Goal: Information Seeking & Learning: Check status

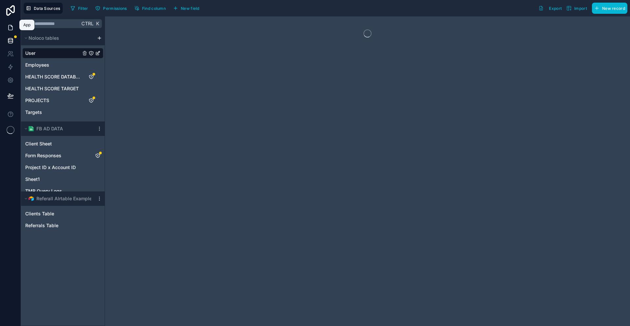
click at [9, 24] on icon at bounding box center [10, 27] width 7 height 7
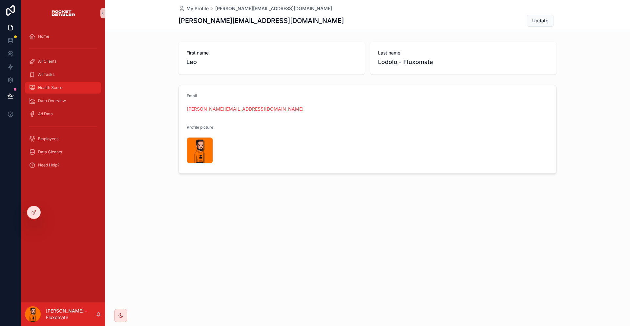
click at [47, 85] on span "Health Score" at bounding box center [50, 87] width 24 height 5
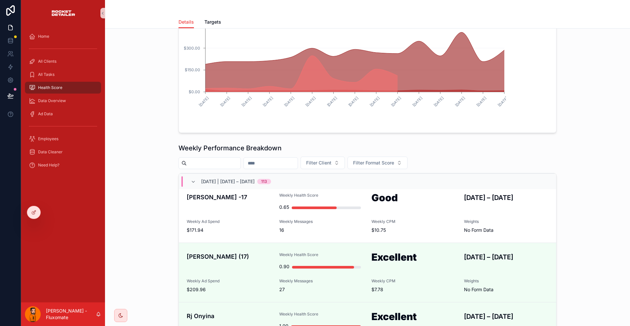
scroll to position [1909, 0]
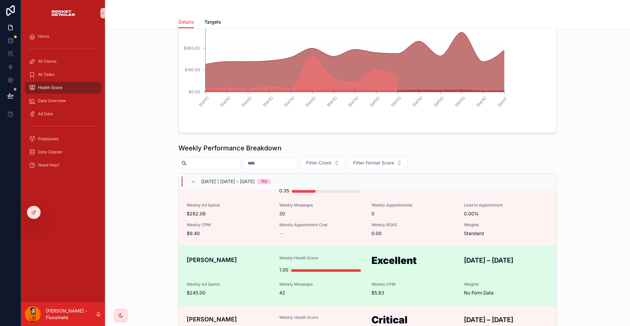
click at [394, 255] on div "Yuvraj Vinayak Weekly Health Score 1.00 Excellent AUG 24 – AUG 30, 2025 Weekly …" at bounding box center [367, 275] width 361 height 41
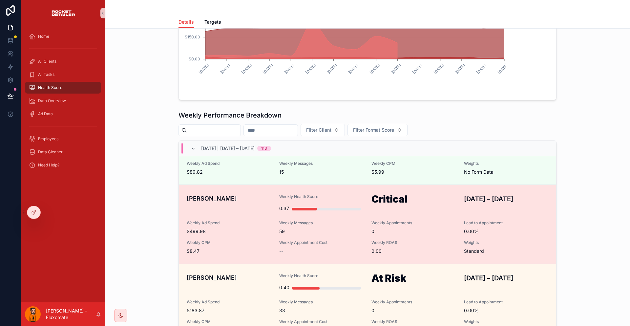
scroll to position [230, 0]
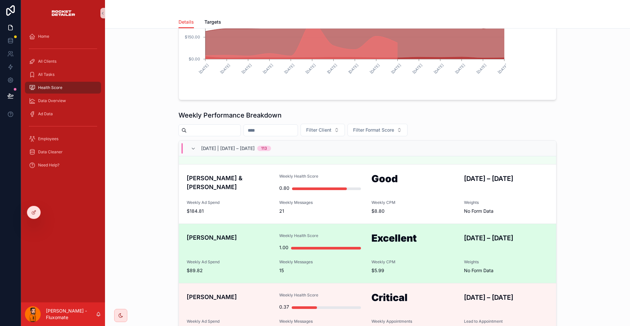
click at [433, 233] on div "Jonathan Thomas Weekly Health Score 1.00 Excellent AUG 24 – AUG 30, 2025 Weekly…" at bounding box center [367, 253] width 361 height 41
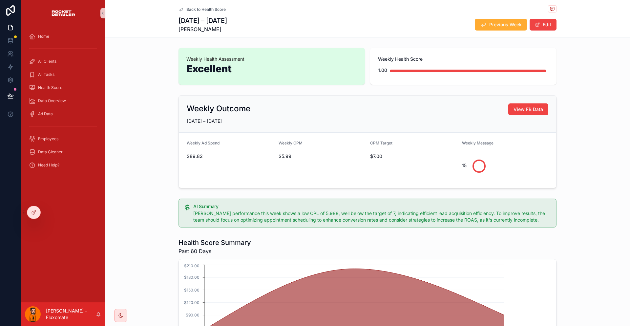
click at [472, 16] on div "AUG 24 – AUG 30, 2025 Jonathan Thomas Previous Week Edit" at bounding box center [367, 24] width 378 height 17
click at [489, 21] on span "Previous Week" at bounding box center [505, 24] width 32 height 7
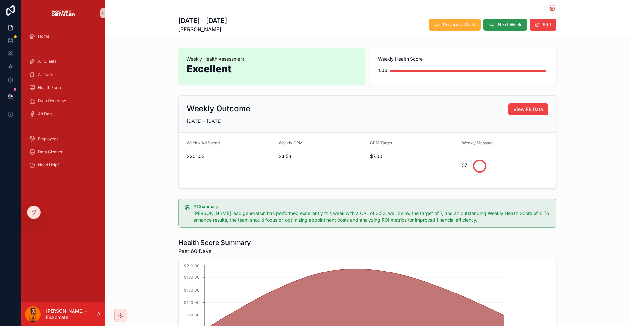
click at [486, 27] on button "Next Week" at bounding box center [505, 25] width 44 height 12
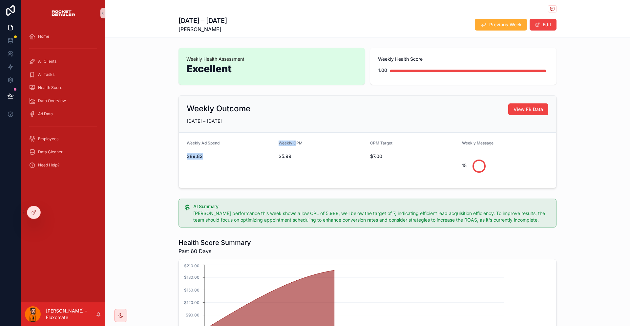
drag, startPoint x: 273, startPoint y: 130, endPoint x: 295, endPoint y: 130, distance: 22.0
click at [295, 132] on form "Weekly Ad Spend $89.82 Weekly CPM $5.99 CPM Target $7.00 Weekly Message 15" at bounding box center [367, 159] width 377 height 55
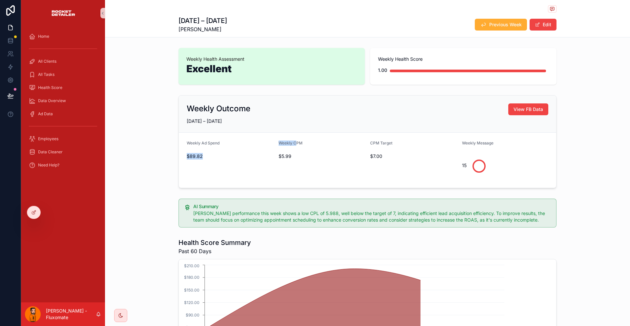
click at [294, 140] on div "Weekly CPM" at bounding box center [321, 144] width 87 height 8
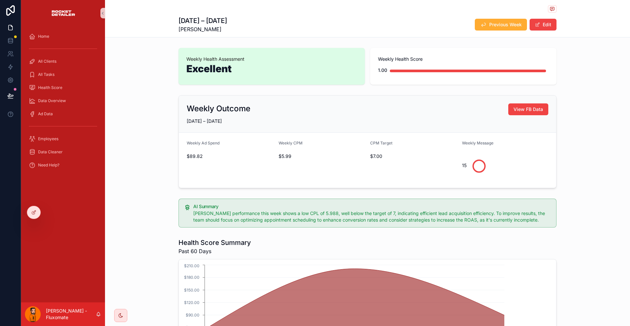
drag, startPoint x: 529, startPoint y: 207, endPoint x: 197, endPoint y: 53, distance: 365.7
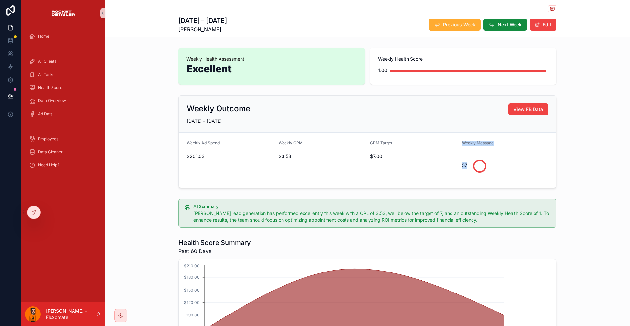
drag, startPoint x: 437, startPoint y: 143, endPoint x: 478, endPoint y: 146, distance: 41.4
click at [478, 146] on form "Weekly Ad Spend $201.03 Weekly CPM $3.53 CPM Target $7.00 Weekly Message 57" at bounding box center [367, 159] width 377 height 55
click at [478, 153] on div "57" at bounding box center [505, 165] width 87 height 25
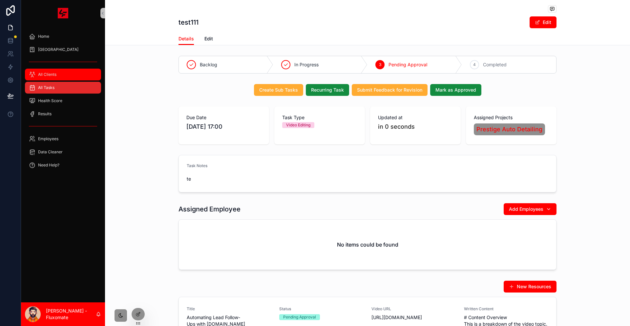
click at [70, 69] on link "All Clients" at bounding box center [63, 75] width 76 height 12
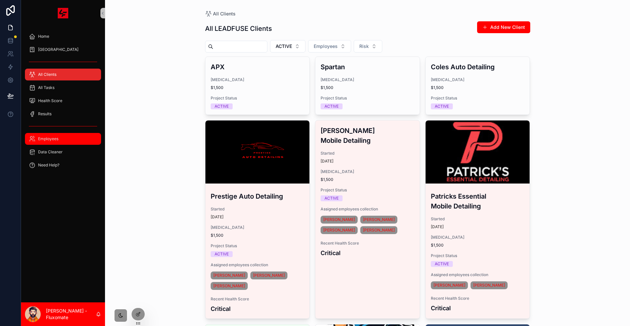
click at [55, 133] on div "Employees" at bounding box center [63, 138] width 68 height 10
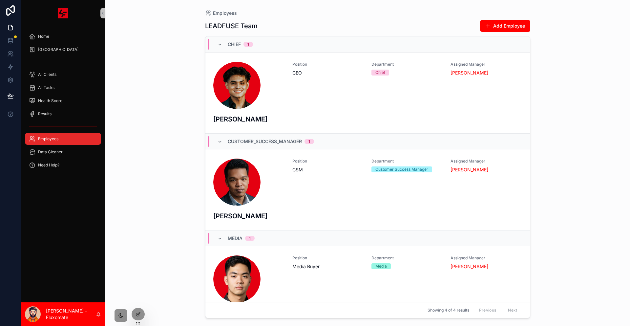
click at [62, 121] on div "scrollable content" at bounding box center [63, 126] width 76 height 10
click at [65, 109] on div "Results" at bounding box center [63, 114] width 68 height 10
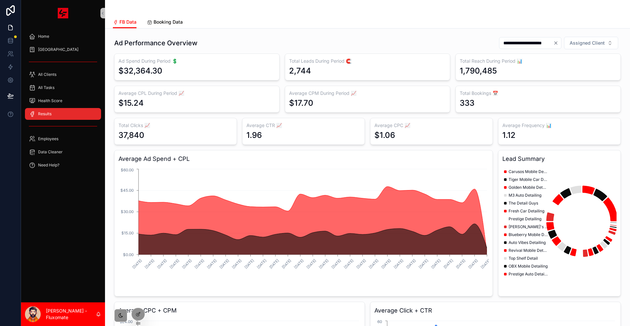
click at [147, 16] on link "Booking Data" at bounding box center [165, 22] width 36 height 13
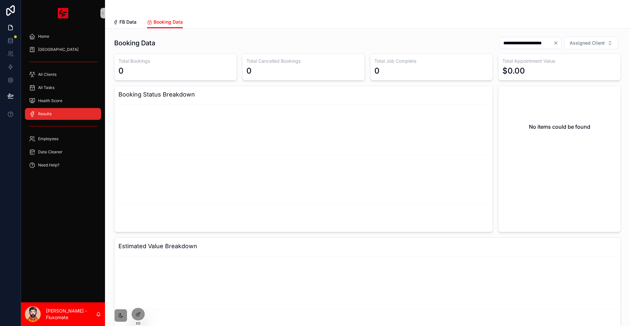
click at [558, 40] on icon "Clear" at bounding box center [555, 42] width 5 height 5
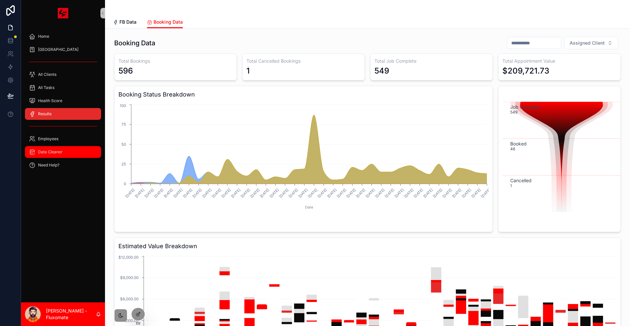
click at [38, 149] on span "Data Cleaner" at bounding box center [50, 151] width 25 height 5
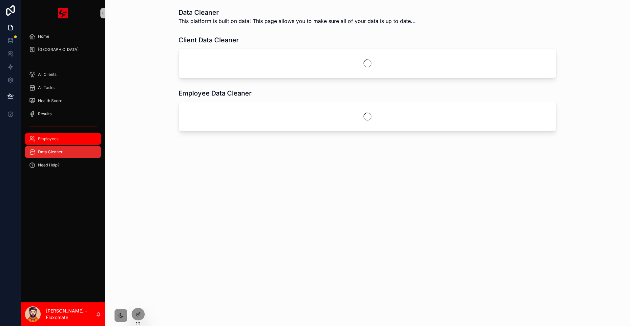
click at [38, 133] on link "Employees" at bounding box center [63, 139] width 76 height 12
